Goal: Transaction & Acquisition: Purchase product/service

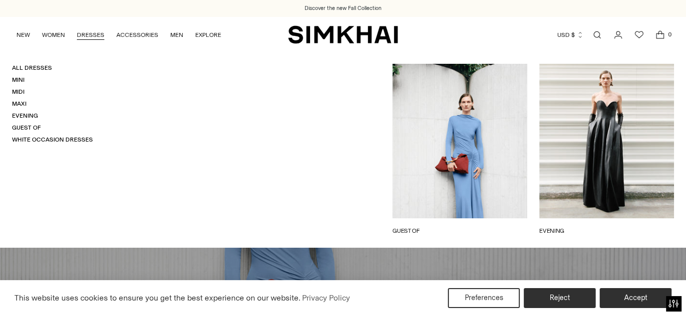
click at [90, 34] on link "DRESSES" at bounding box center [90, 35] width 27 height 22
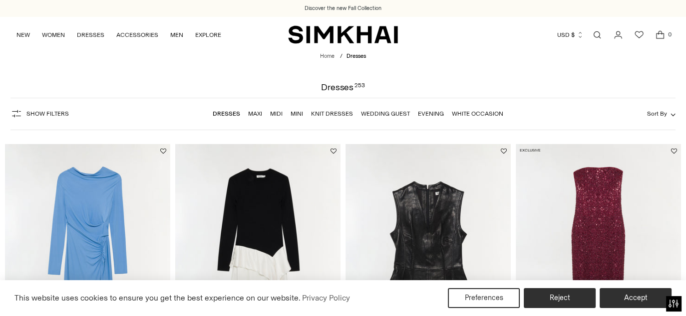
click at [230, 113] on link "Dresses" at bounding box center [226, 113] width 27 height 7
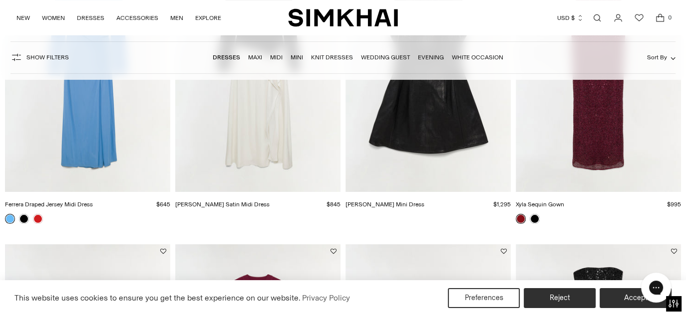
scroll to position [300, 0]
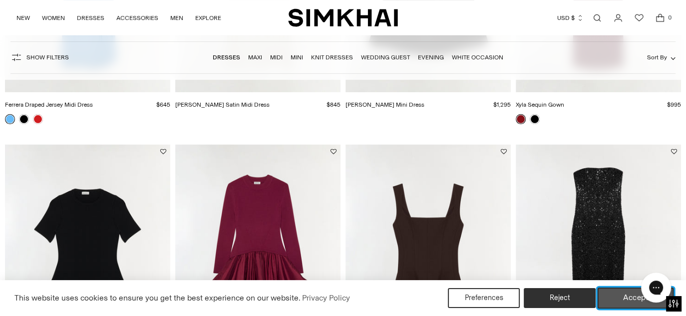
click at [631, 301] on button "Accept" at bounding box center [636, 298] width 76 height 21
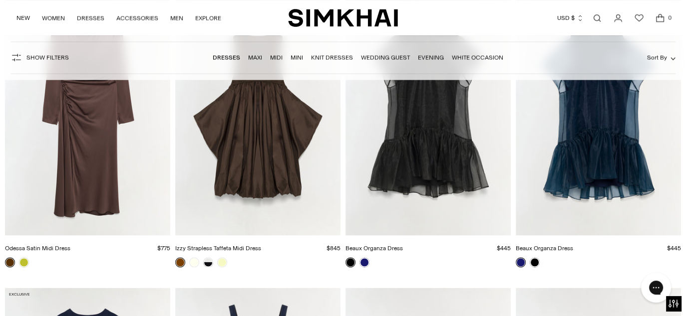
scroll to position [1747, 0]
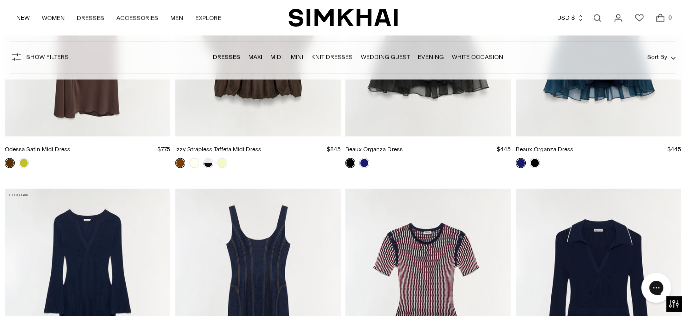
click at [659, 56] on span "Sort By" at bounding box center [656, 57] width 20 height 7
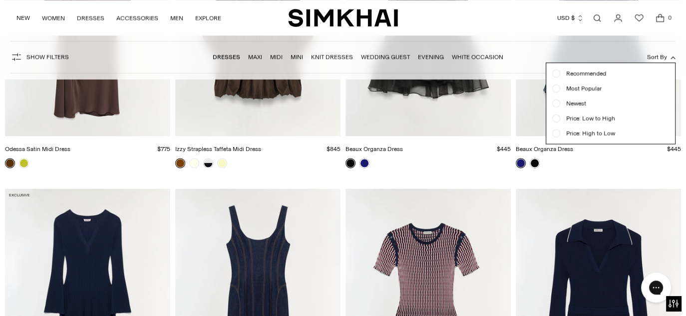
click at [574, 116] on span "Price: Low to High" at bounding box center [587, 118] width 55 height 9
click at [556, 118] on div at bounding box center [556, 119] width 4 height 4
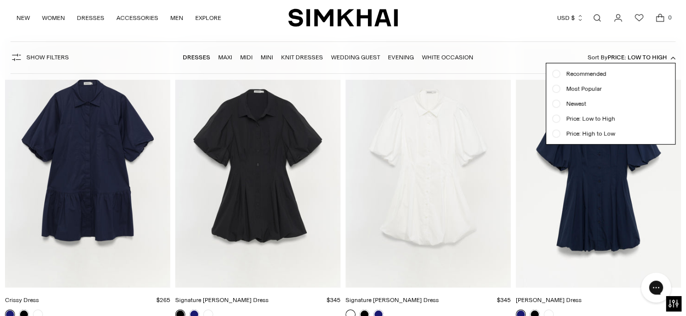
scroll to position [74, 0]
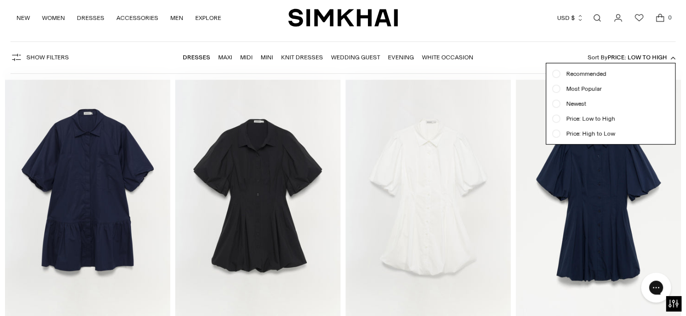
click at [489, 55] on div "Show Filters Show Filters Dresses Maxi Midi Mini Knit Dresses Wedding Guest Eve…" at bounding box center [342, 57] width 665 height 32
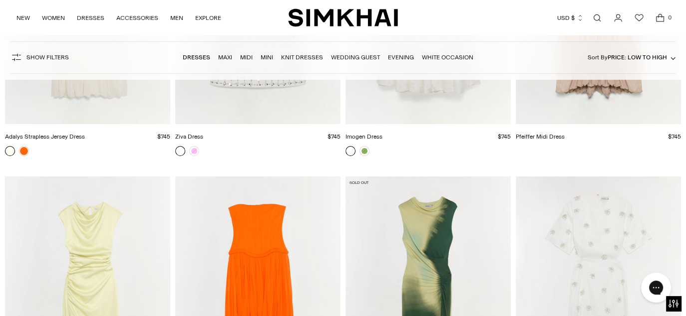
scroll to position [11355, 0]
